Goal: Information Seeking & Learning: Compare options

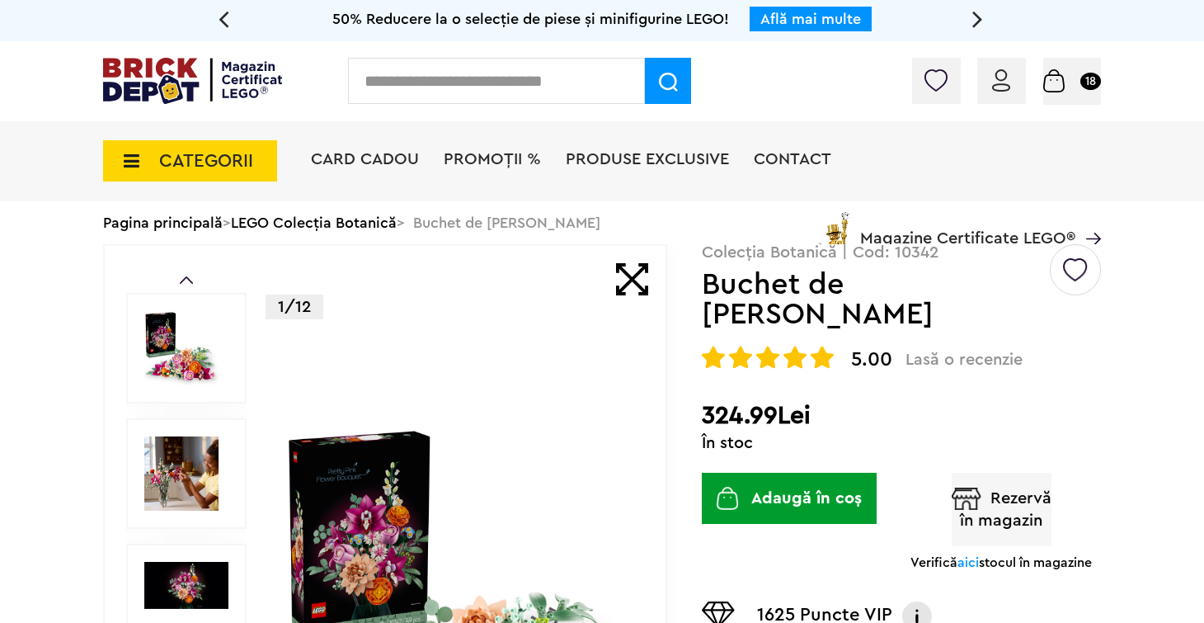
click at [241, 160] on span "CATEGORII" at bounding box center [206, 161] width 94 height 18
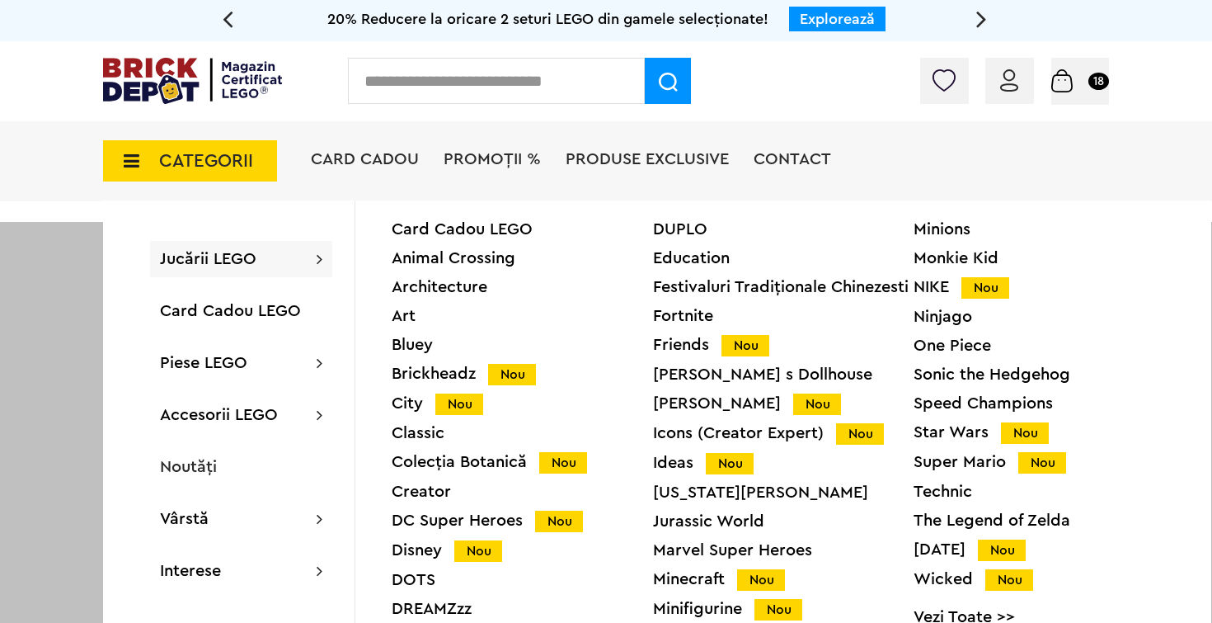
click at [435, 464] on div "Colecția Botanică Nou" at bounding box center [522, 462] width 261 height 17
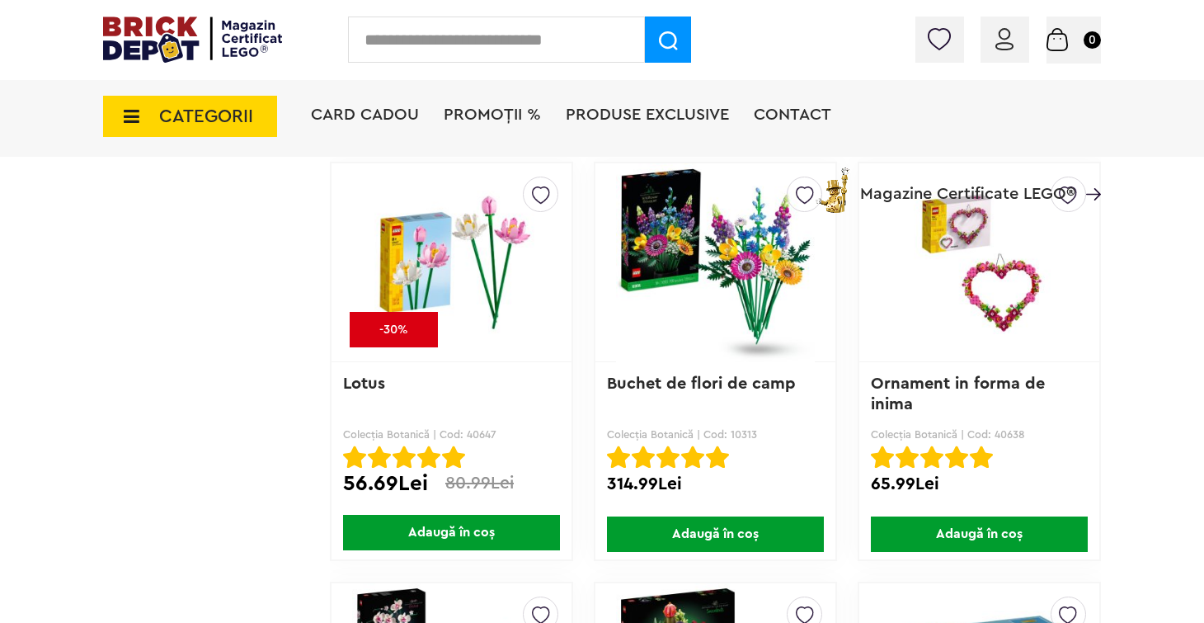
scroll to position [2913, 0]
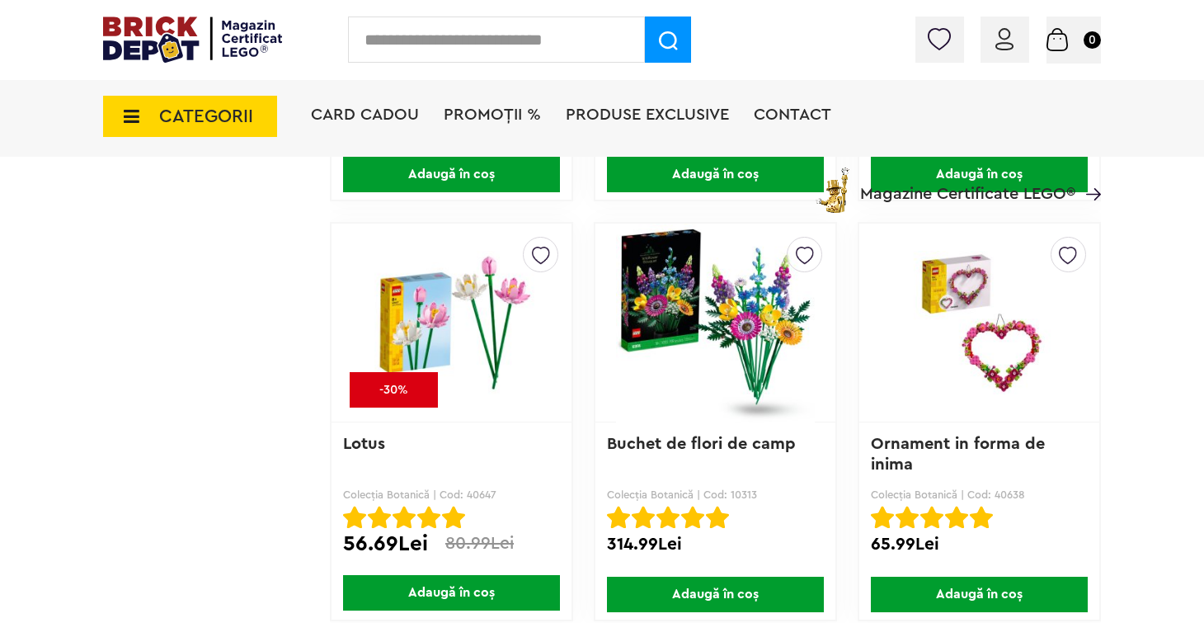
click at [762, 327] on img at bounding box center [715, 322] width 199 height 231
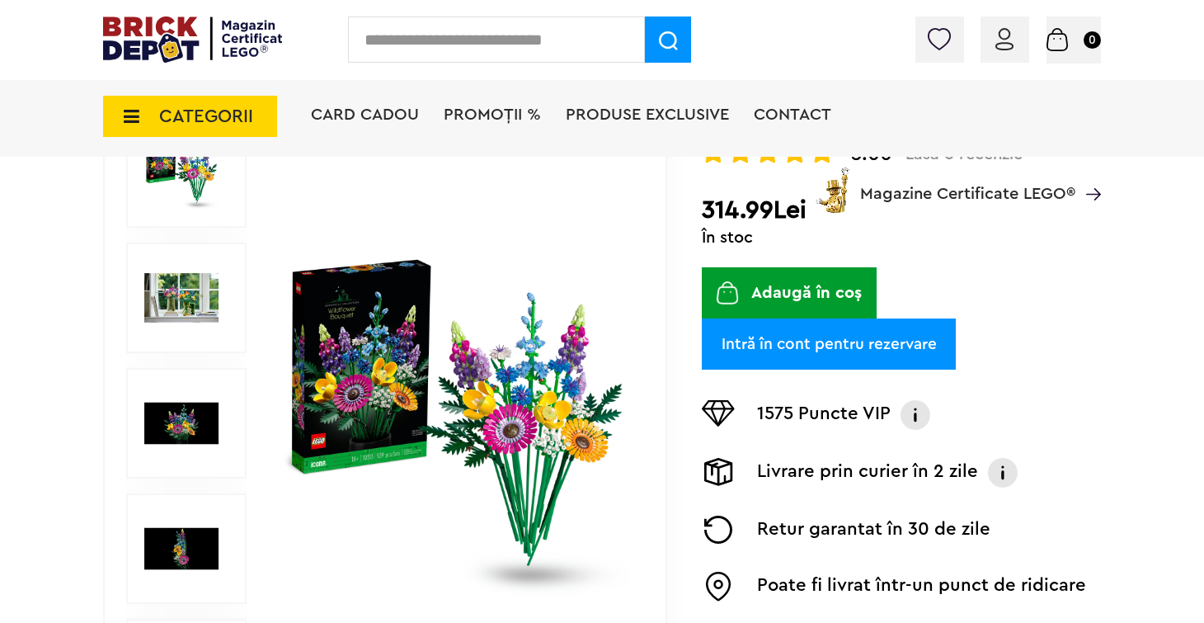
scroll to position [223, 0]
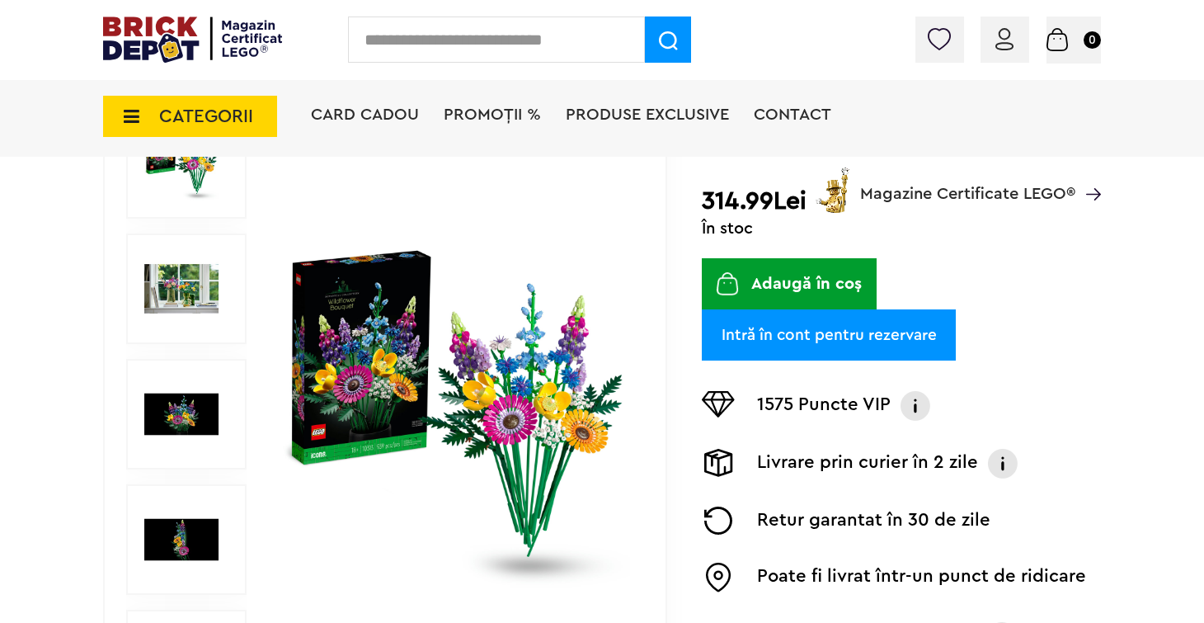
click at [531, 382] on img at bounding box center [456, 414] width 347 height 347
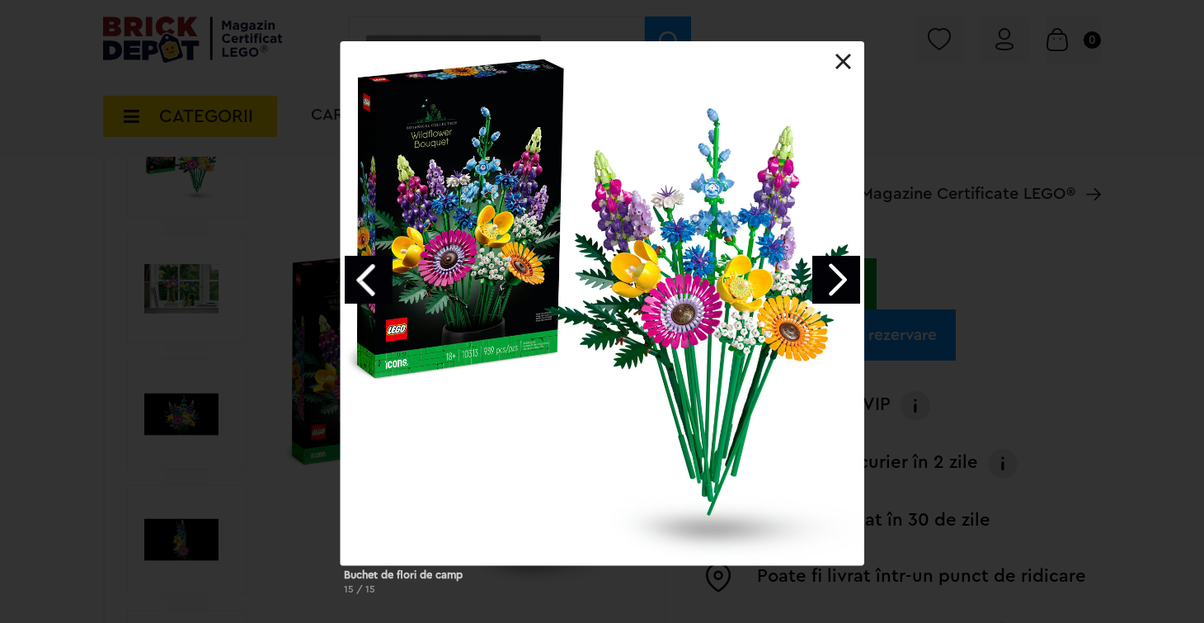
click at [981, 133] on div "Buchet de flori de camp 15 / 15" at bounding box center [602, 324] width 1204 height 567
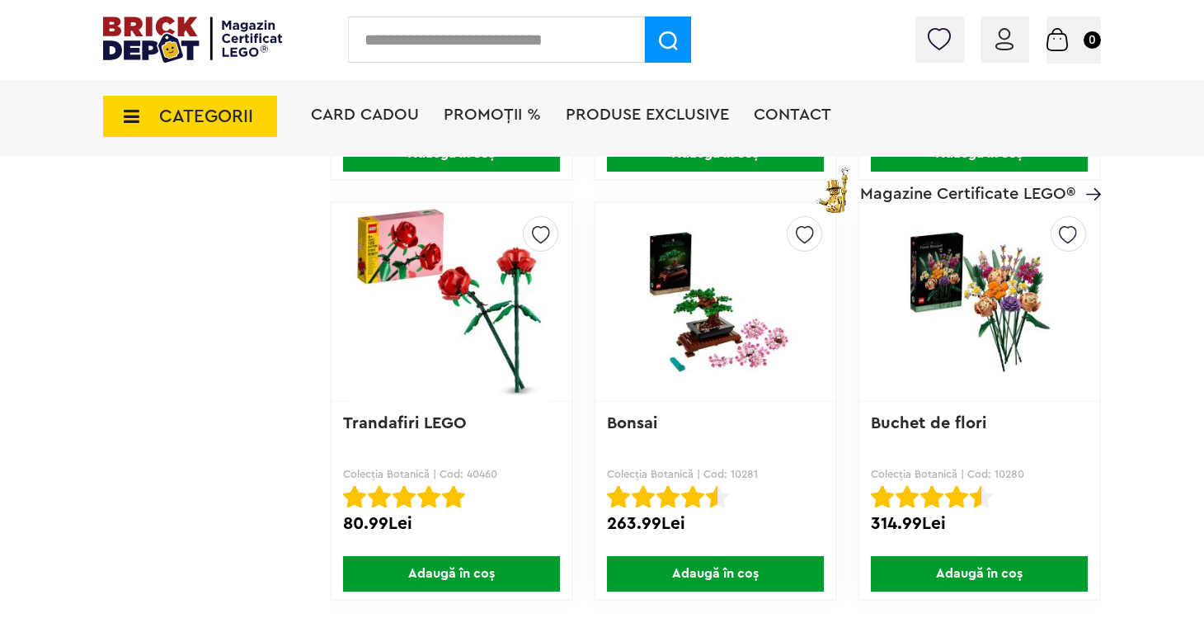
scroll to position [3779, 0]
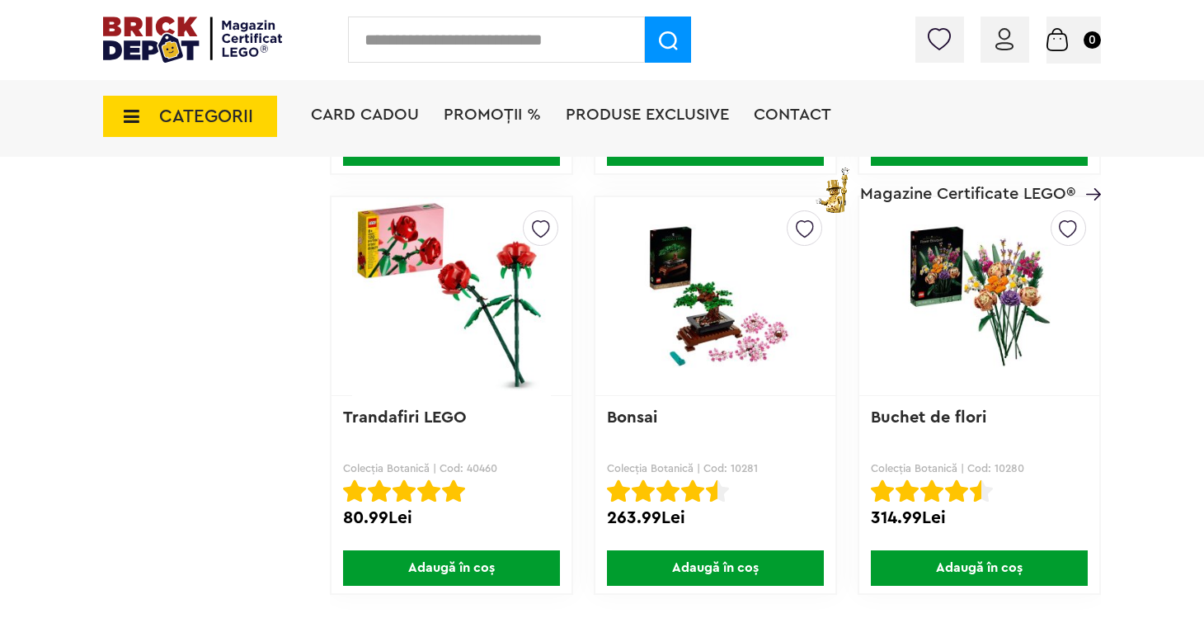
click at [1003, 287] on img at bounding box center [979, 296] width 199 height 167
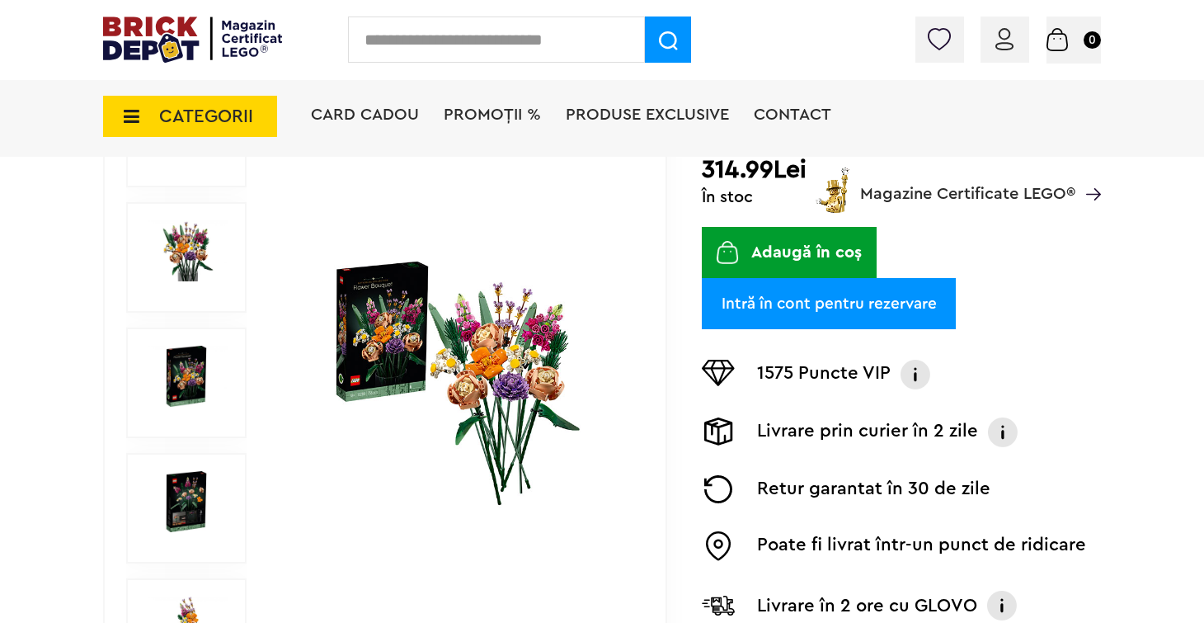
scroll to position [271, 0]
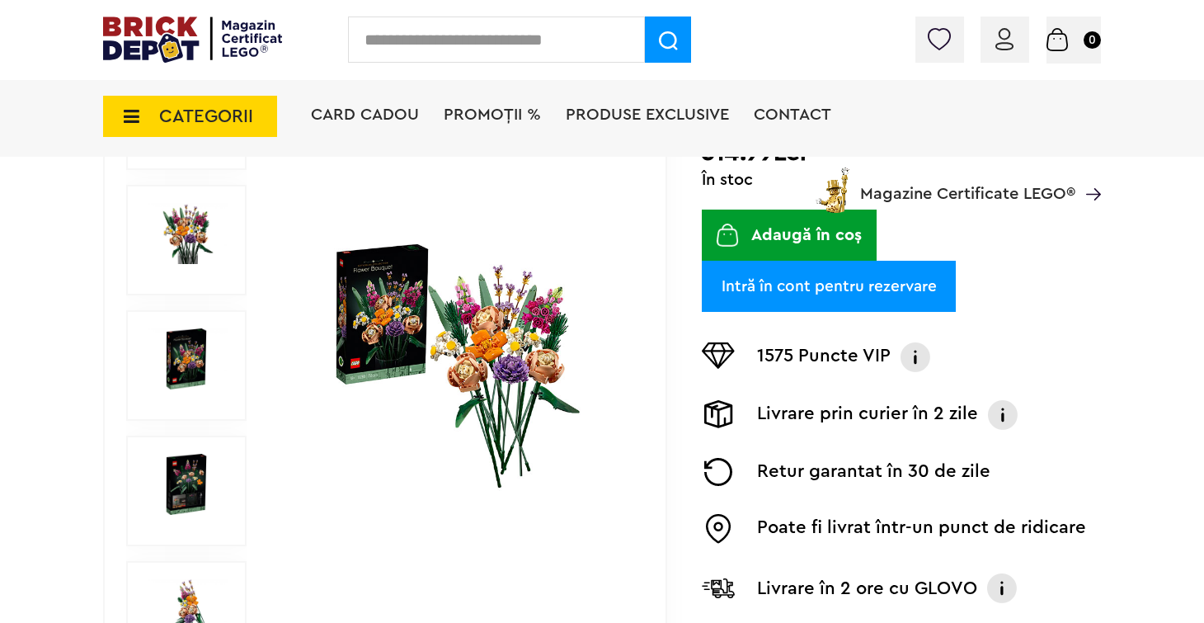
click at [509, 352] on img at bounding box center [456, 365] width 347 height 251
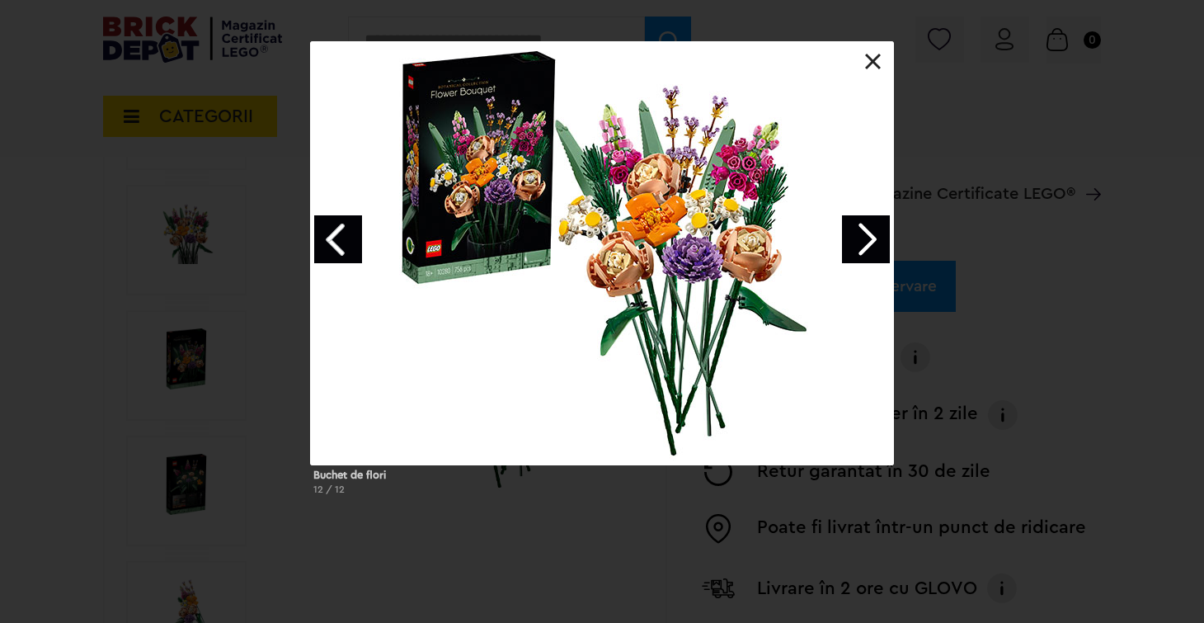
click at [671, 218] on div at bounding box center [602, 253] width 584 height 424
